Goal: Information Seeking & Learning: Learn about a topic

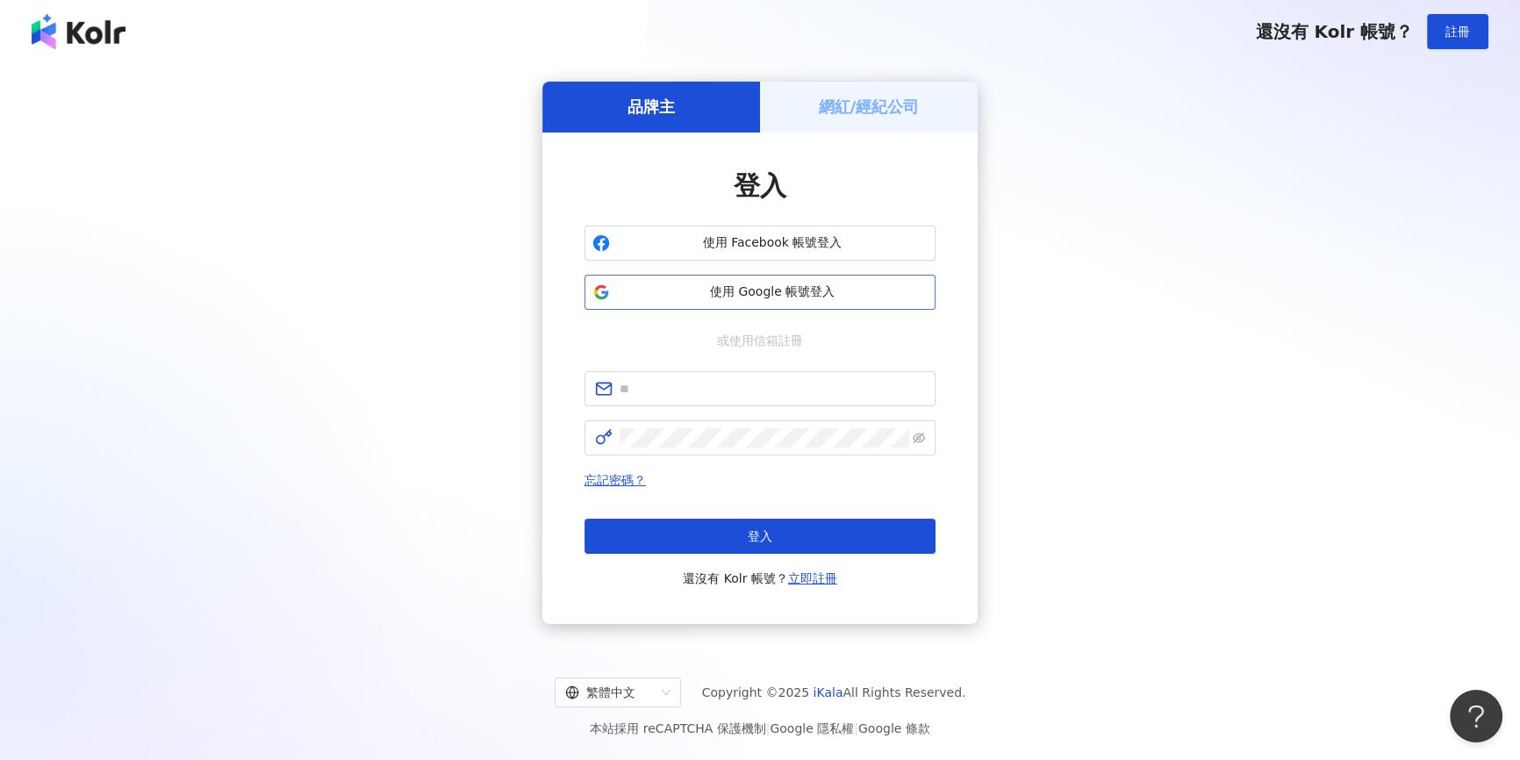
click at [672, 280] on button "使用 Google 帳號登入" at bounding box center [760, 292] width 351 height 35
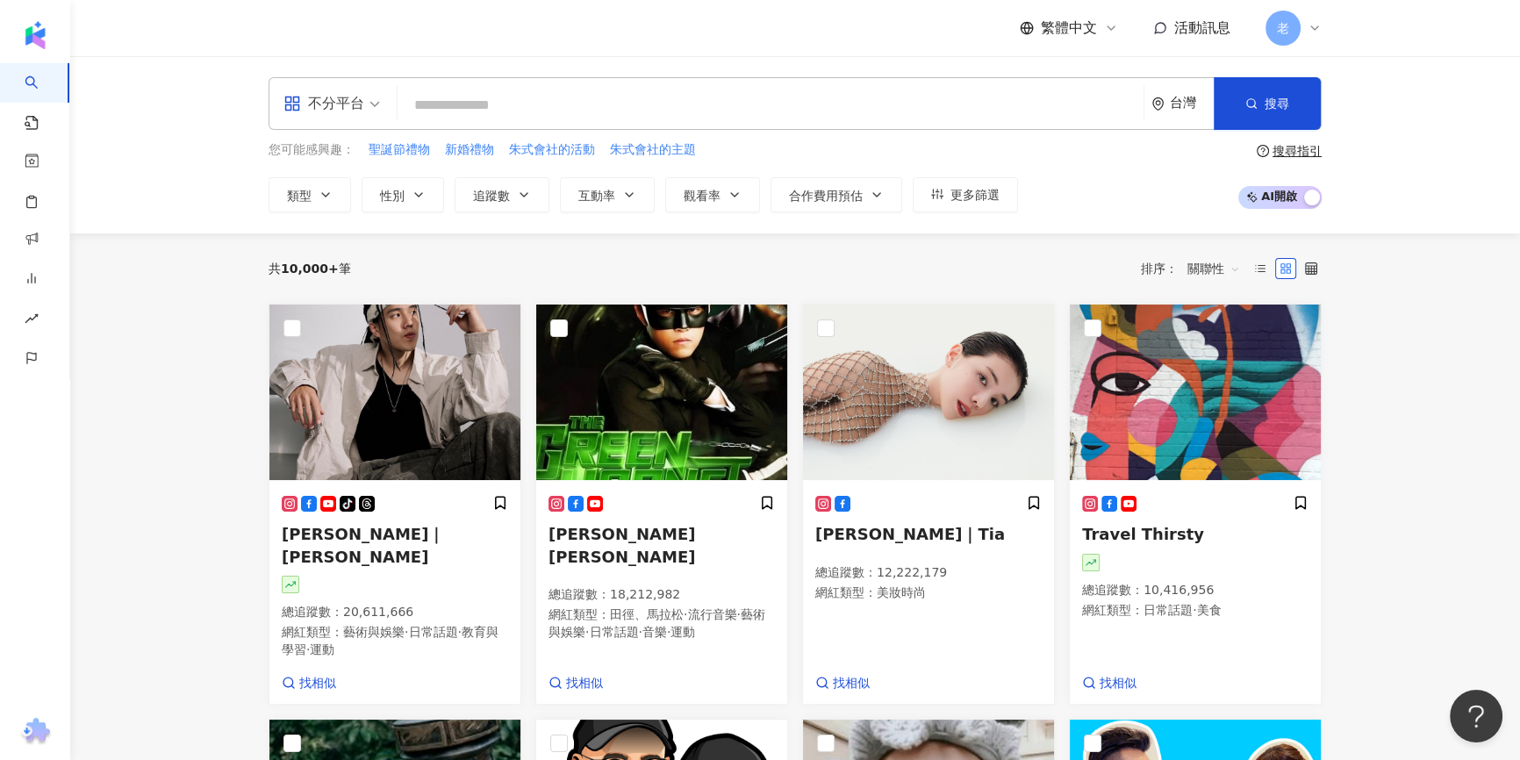
click at [510, 108] on input "search" at bounding box center [771, 105] width 732 height 33
click at [532, 145] on span "朱式會社的活動" at bounding box center [552, 150] width 86 height 18
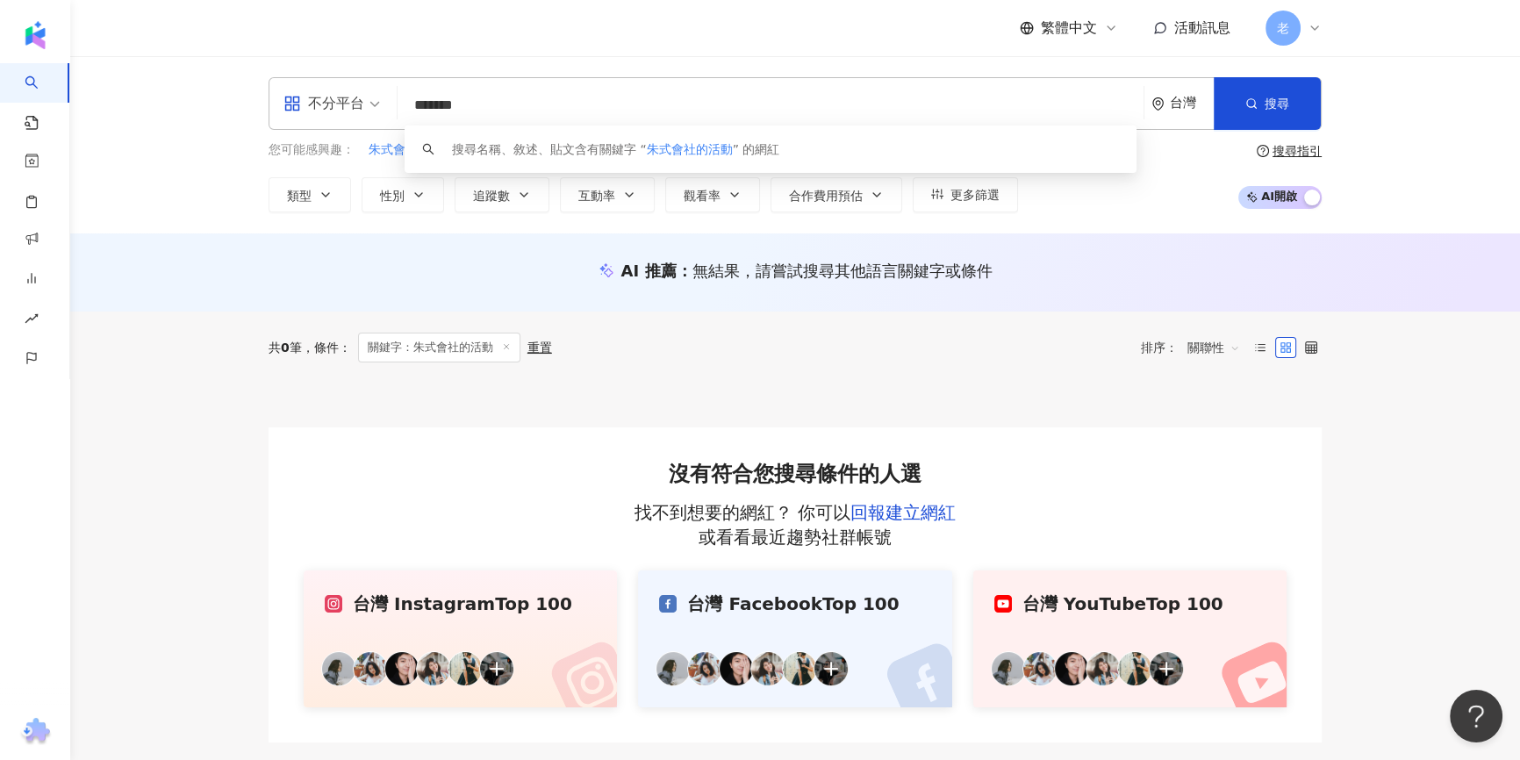
click at [524, 104] on input "*******" at bounding box center [771, 105] width 732 height 33
type input "*"
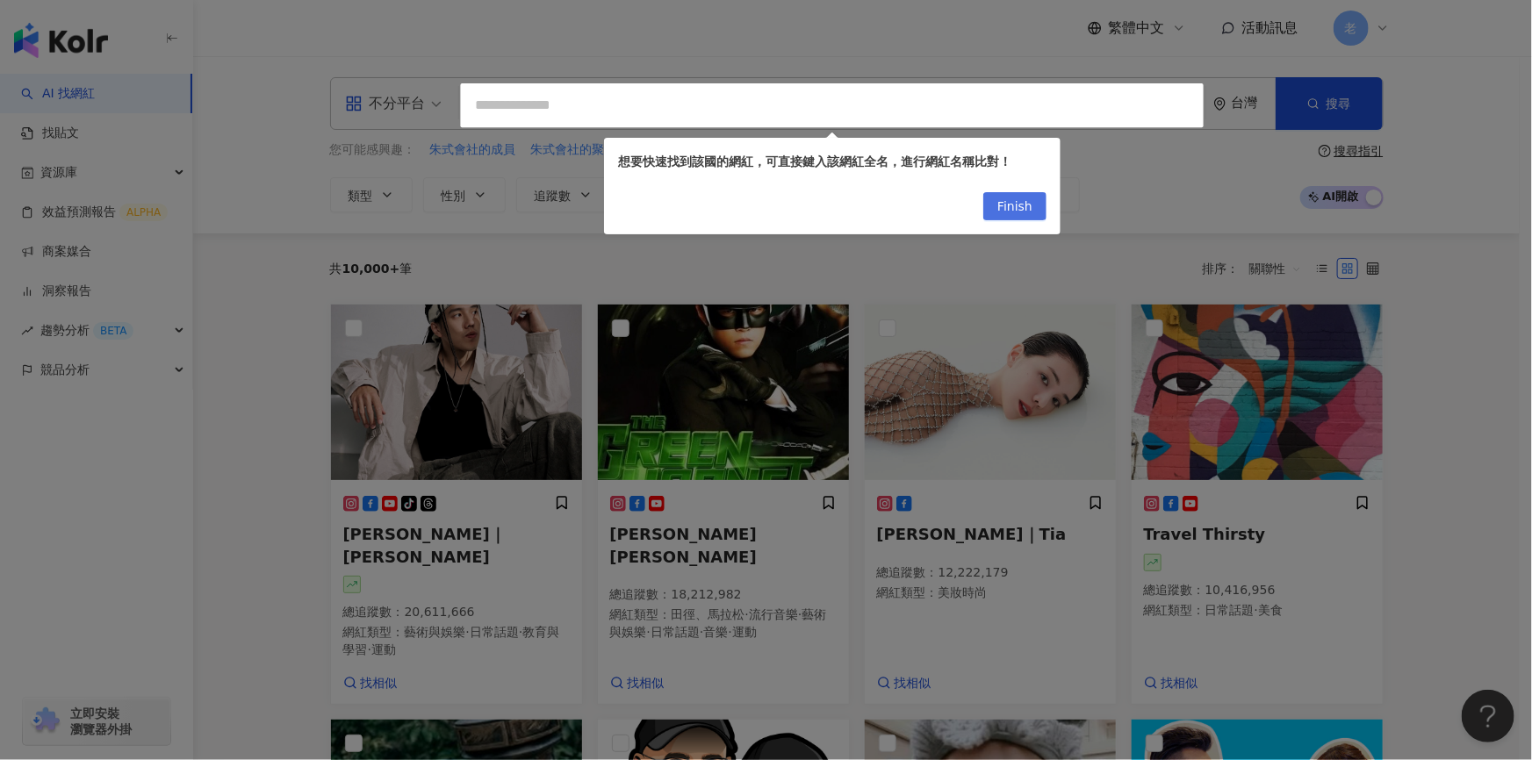
click at [1010, 201] on span "Finish" at bounding box center [1014, 207] width 35 height 28
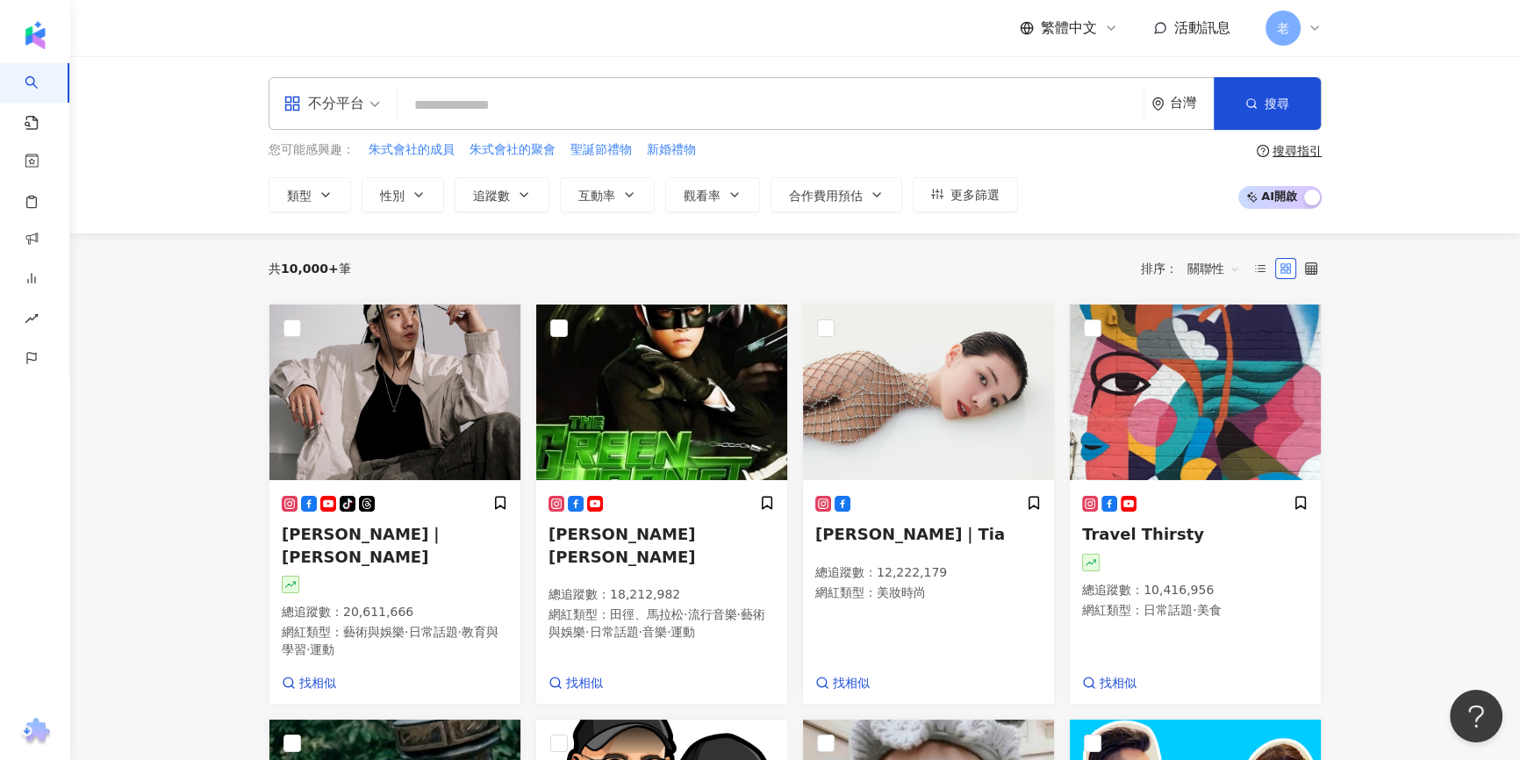
click at [297, 92] on div "不分平台" at bounding box center [324, 104] width 81 height 28
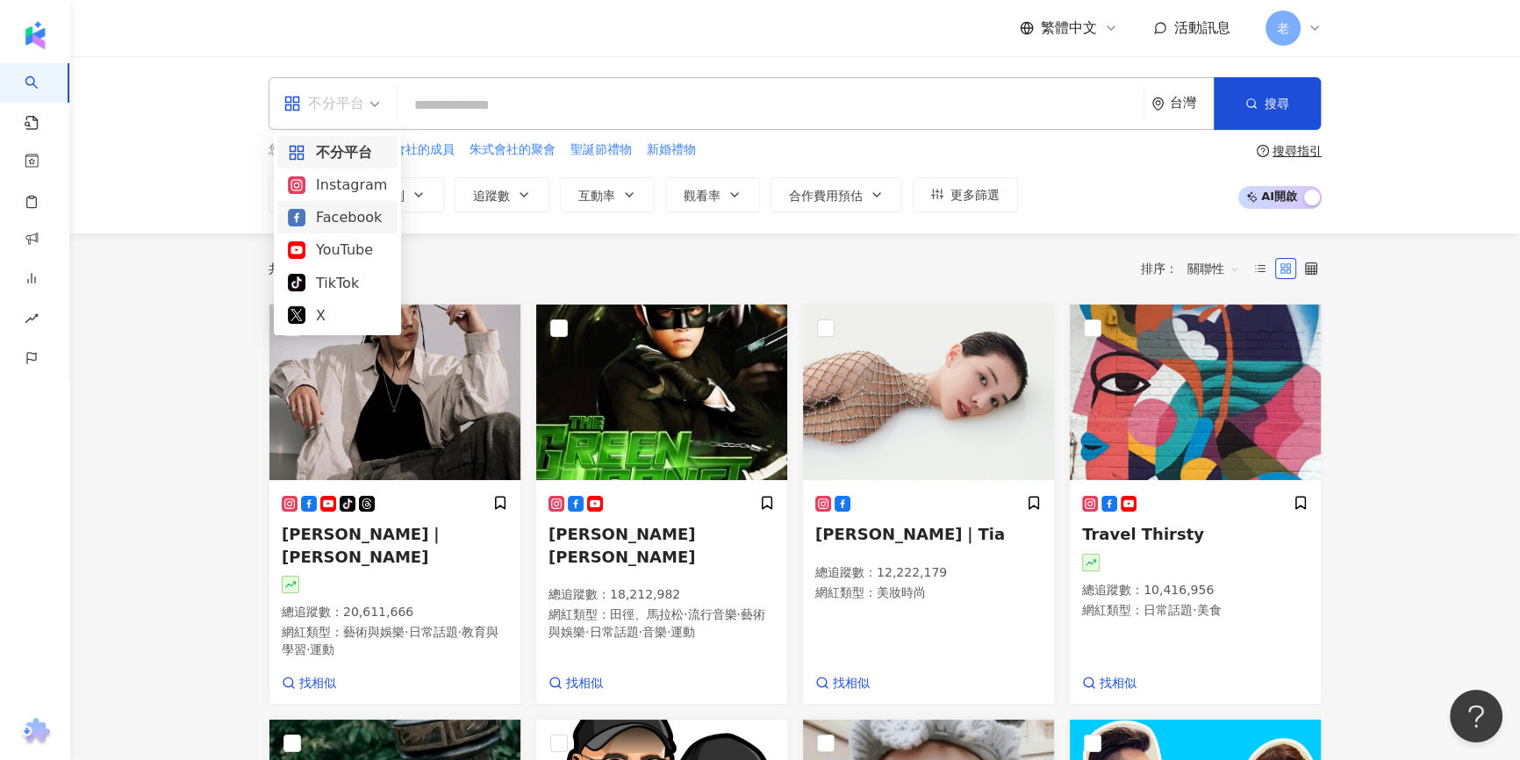
click at [327, 222] on div "Facebook" at bounding box center [337, 217] width 99 height 22
